Goal: Use online tool/utility: Use online tool/utility

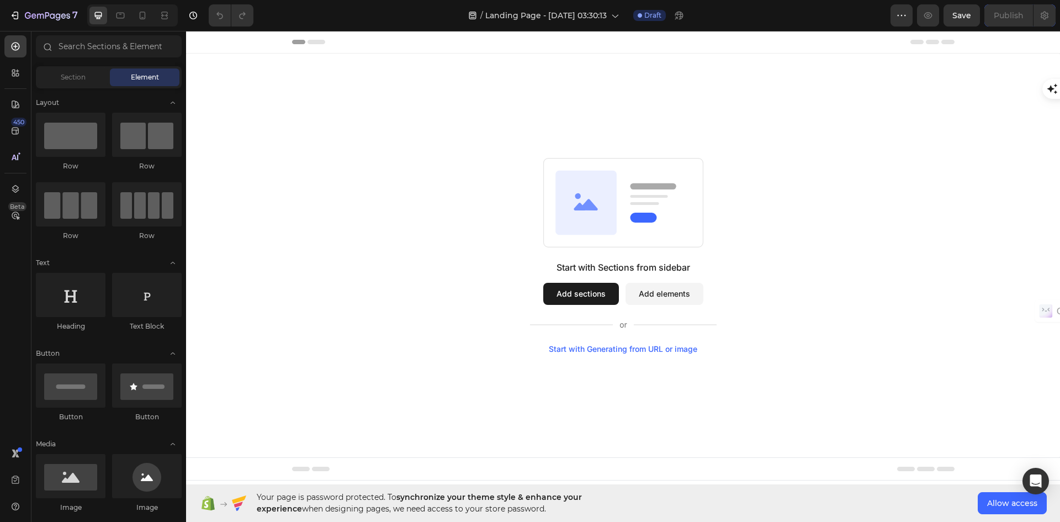
scroll to position [532, 0]
click at [604, 349] on div "Start with Generating from URL or image" at bounding box center [623, 348] width 148 height 9
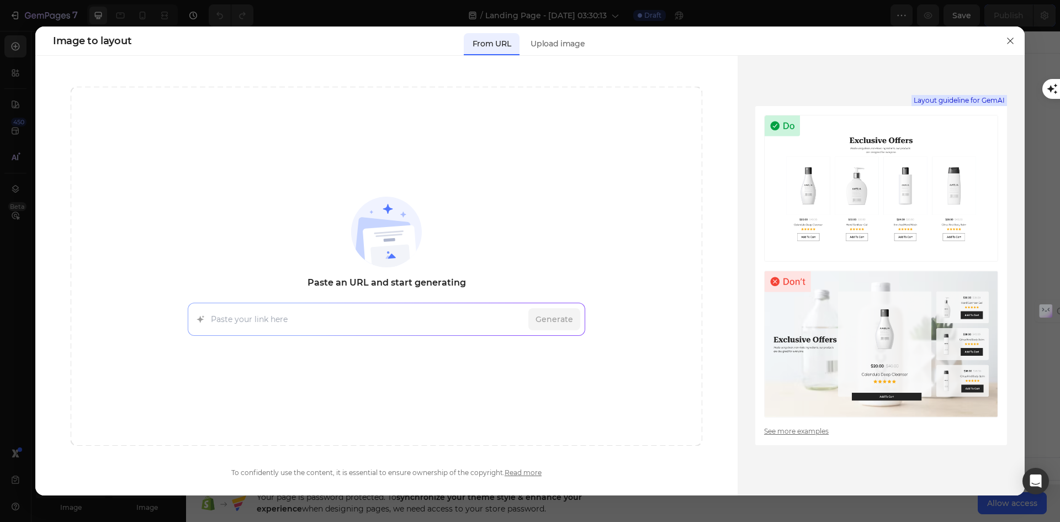
click at [291, 319] on input at bounding box center [367, 320] width 313 height 12
type input "mengotomars.com"
click at [560, 322] on span "Generate" at bounding box center [554, 320] width 38 height 12
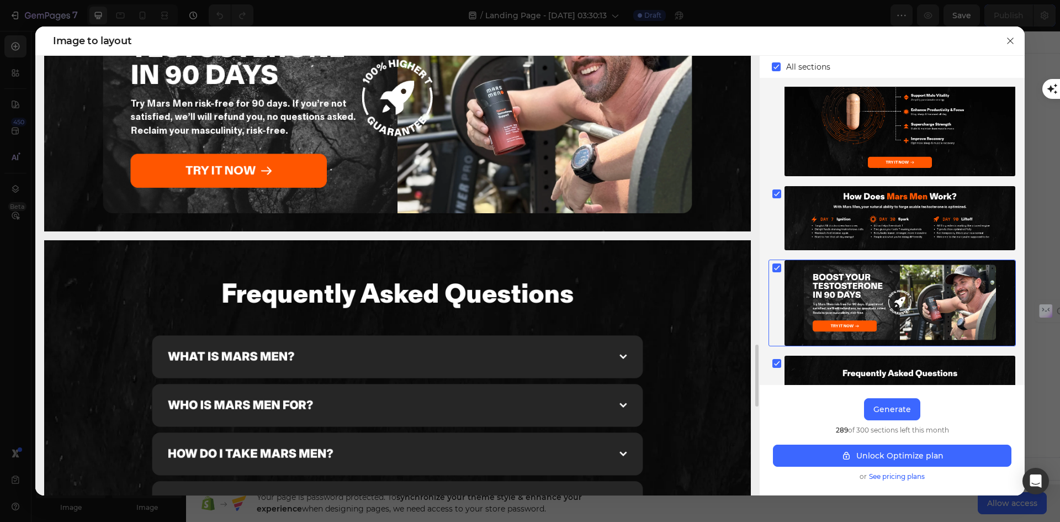
scroll to position [355, 0]
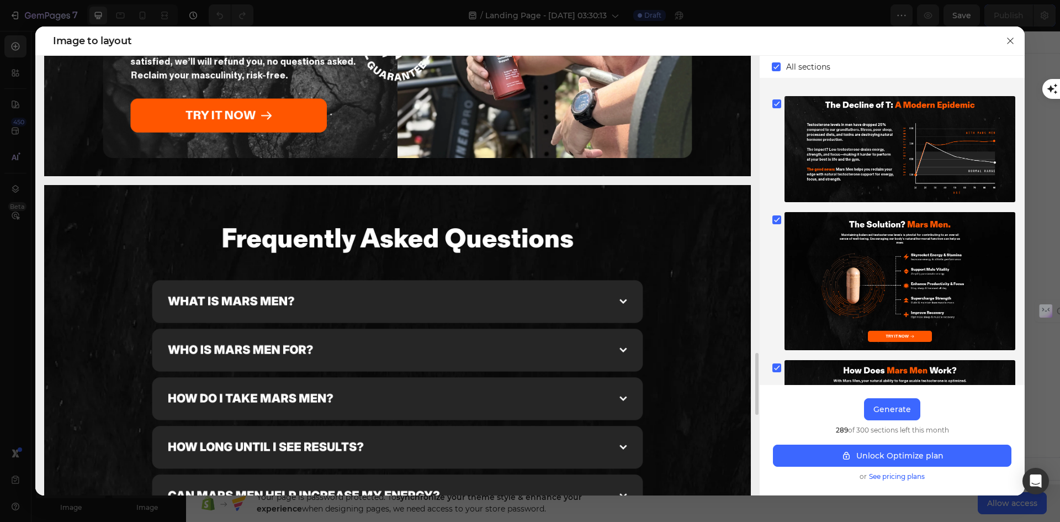
click at [617, 300] on img at bounding box center [397, 523] width 707 height 677
click at [624, 300] on img at bounding box center [397, 523] width 707 height 677
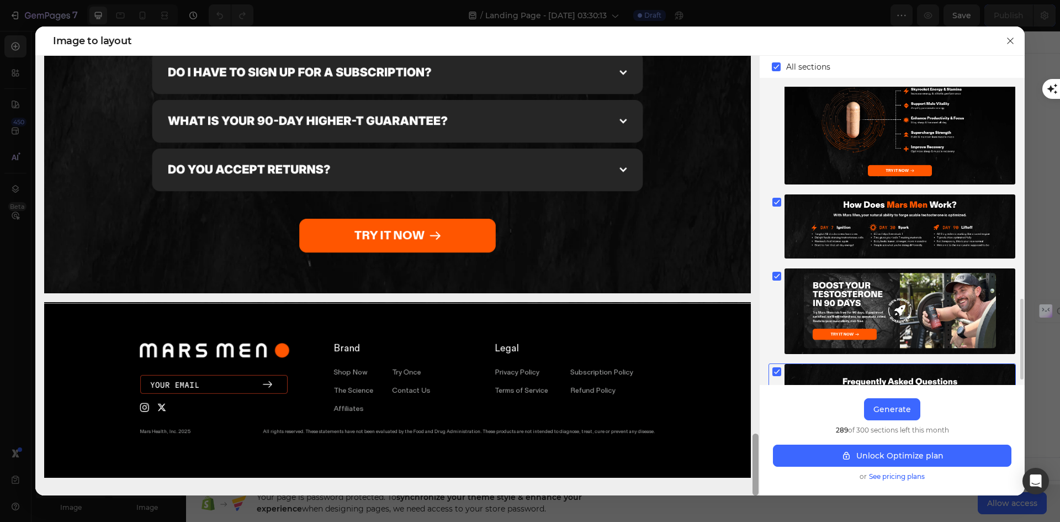
scroll to position [576, 0]
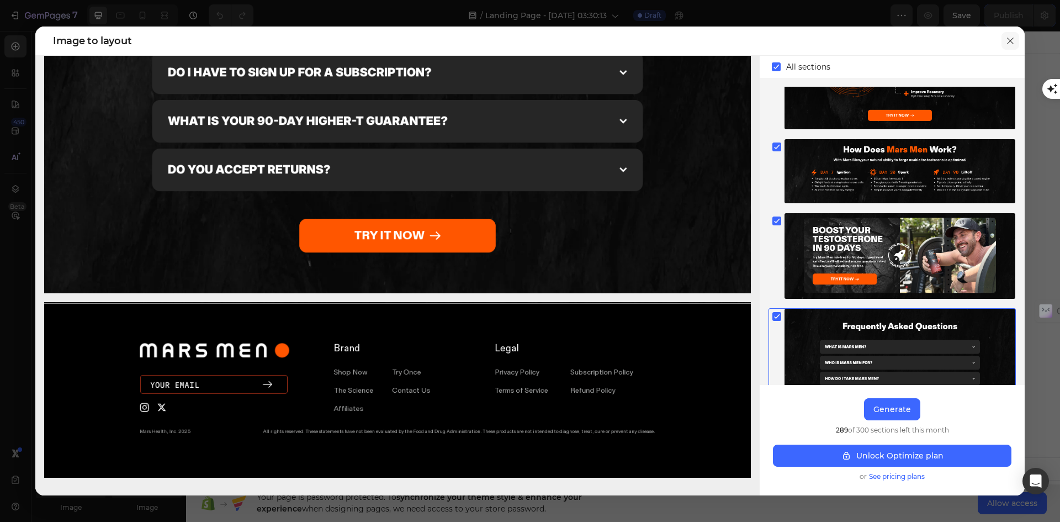
click at [1012, 39] on icon "button" at bounding box center [1010, 40] width 9 height 9
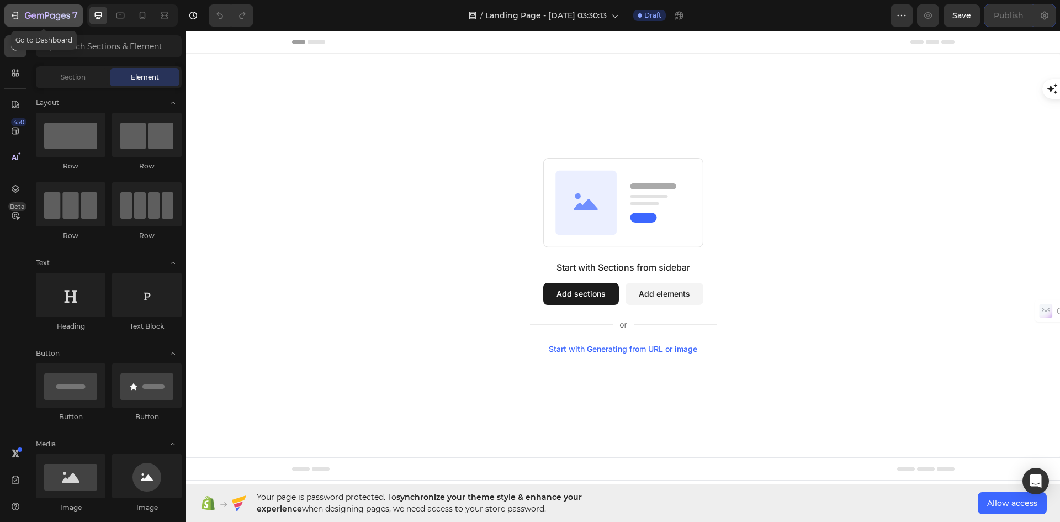
click at [18, 13] on icon "button" at bounding box center [14, 15] width 11 height 11
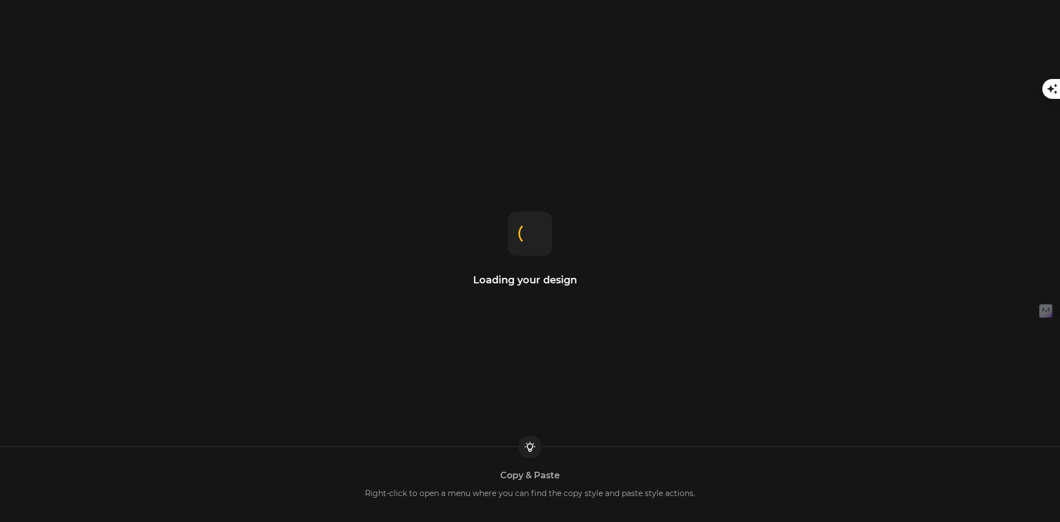
scroll to position [532, 0]
